Goal: Find specific page/section: Find specific page/section

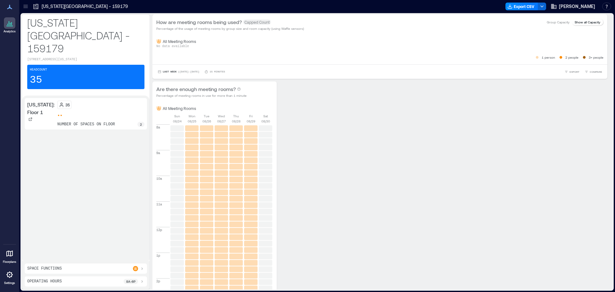
click at [10, 280] on div at bounding box center [10, 275] width 12 height 12
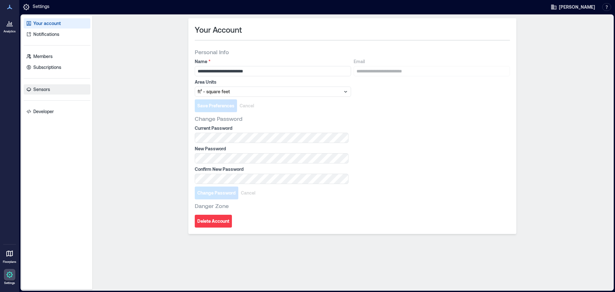
click at [41, 89] on p "Sensors" at bounding box center [41, 89] width 17 height 6
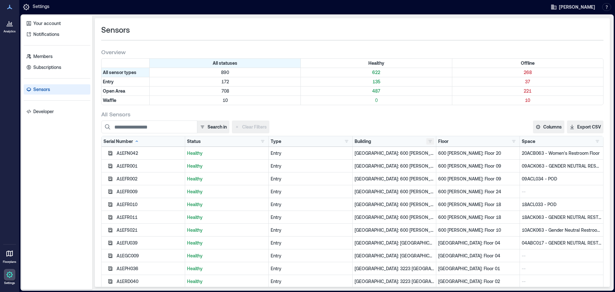
click at [427, 139] on button "button" at bounding box center [431, 141] width 8 height 6
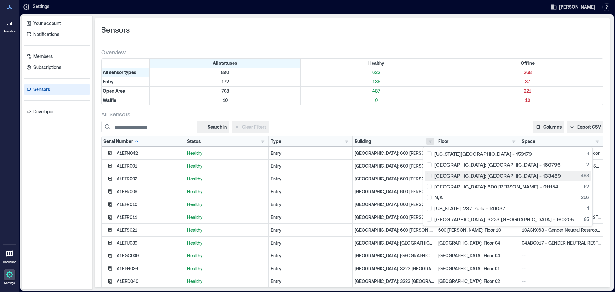
click at [430, 176] on div "[GEOGRAPHIC_DATA]: [GEOGRAPHIC_DATA] - 133489 493" at bounding box center [508, 175] width 162 height 6
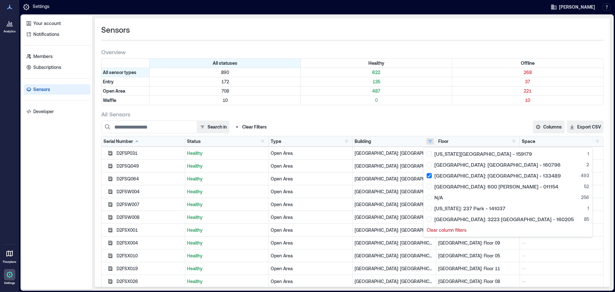
click at [334, 122] on div "Search in Clear Filters" at bounding box center [229, 127] width 256 height 13
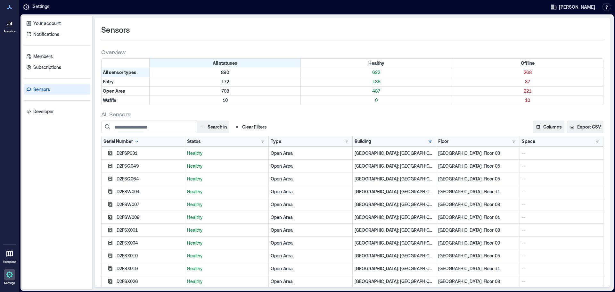
click at [127, 154] on div "D2FSP031" at bounding box center [150, 153] width 66 height 6
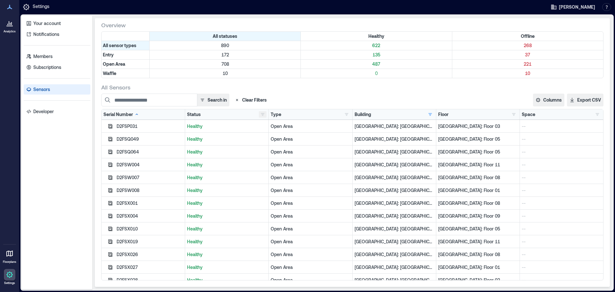
click at [262, 114] on button "button" at bounding box center [263, 114] width 8 height 6
click at [263, 137] on div "Offline 21" at bounding box center [281, 138] width 40 height 6
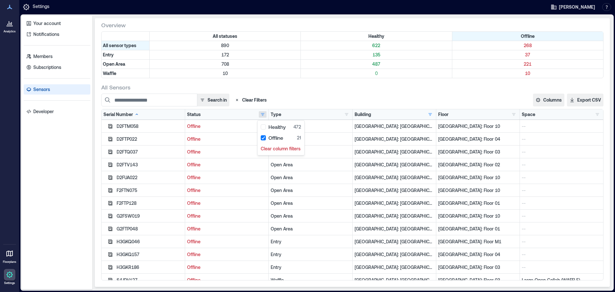
click at [223, 202] on p "Offline" at bounding box center [226, 203] width 79 height 6
click at [344, 115] on button "button" at bounding box center [347, 114] width 8 height 6
click at [346, 137] on div "Open Area 9" at bounding box center [368, 138] width 48 height 6
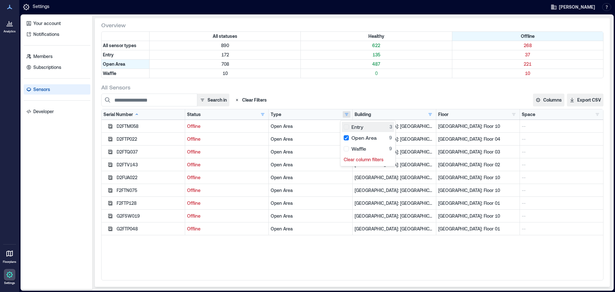
click at [345, 127] on div "Entry 3" at bounding box center [368, 127] width 48 height 6
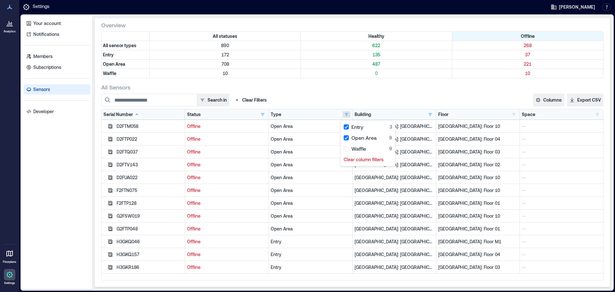
click at [286, 204] on div "Open Area" at bounding box center [310, 203] width 79 height 6
click at [261, 113] on button "button" at bounding box center [263, 114] width 8 height 6
